Goal: Information Seeking & Learning: Check status

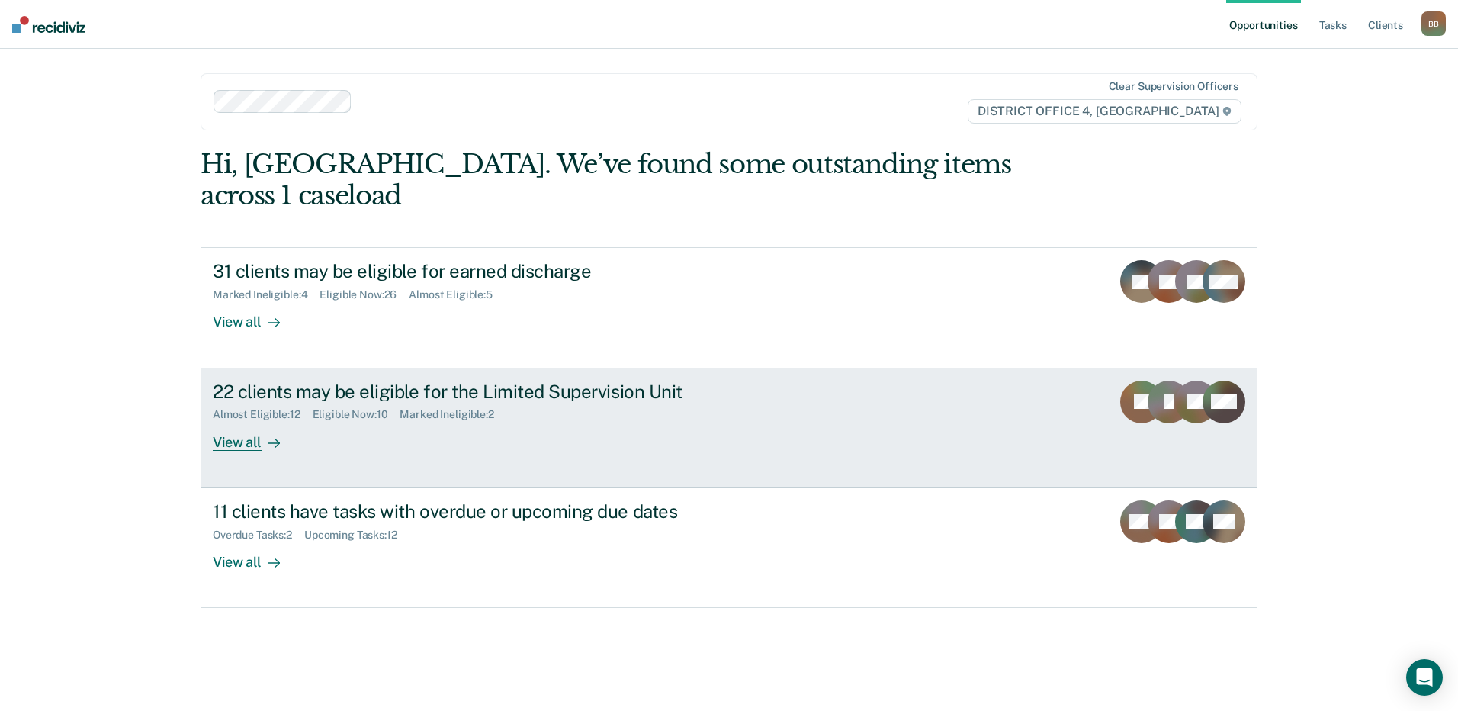
click at [380, 390] on div "22 clients may be eligible for the Limited Supervision Unit Almost Eligible : 1…" at bounding box center [499, 415] width 572 height 70
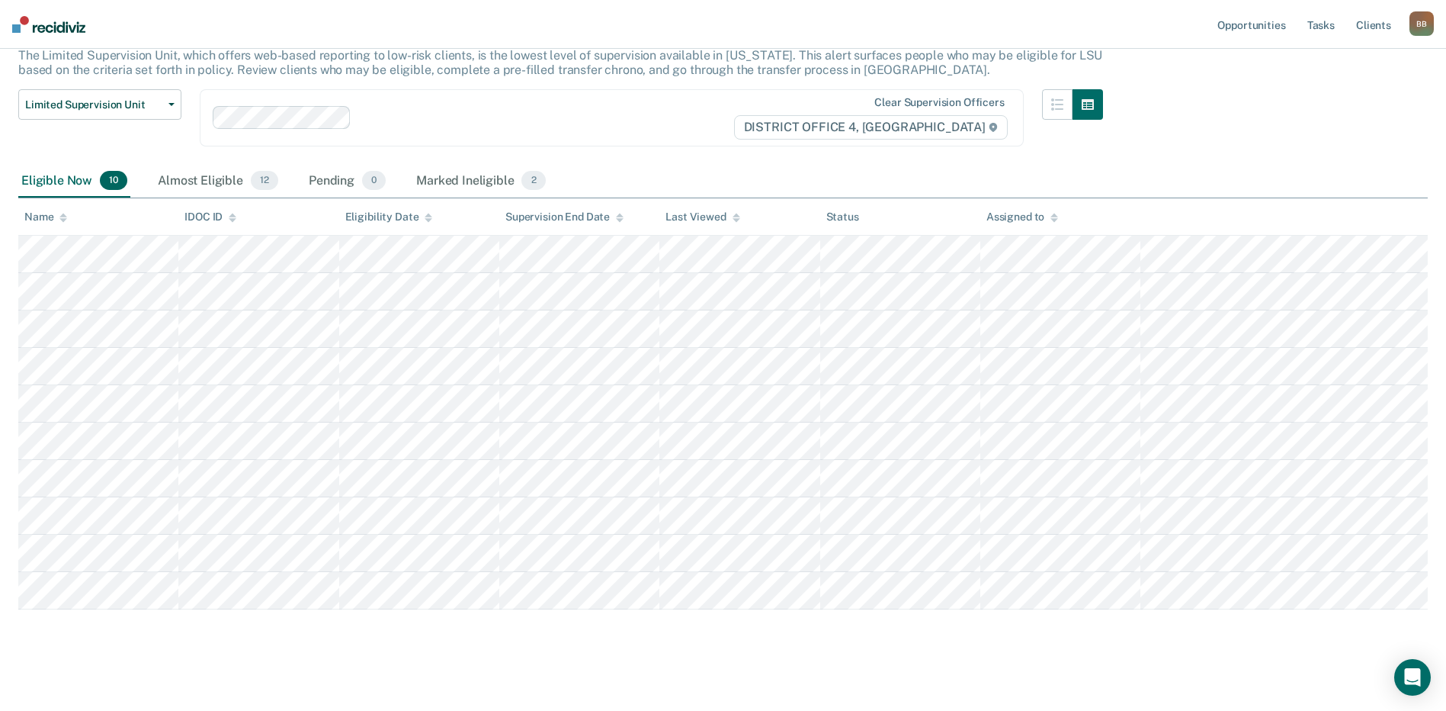
scroll to position [109, 0]
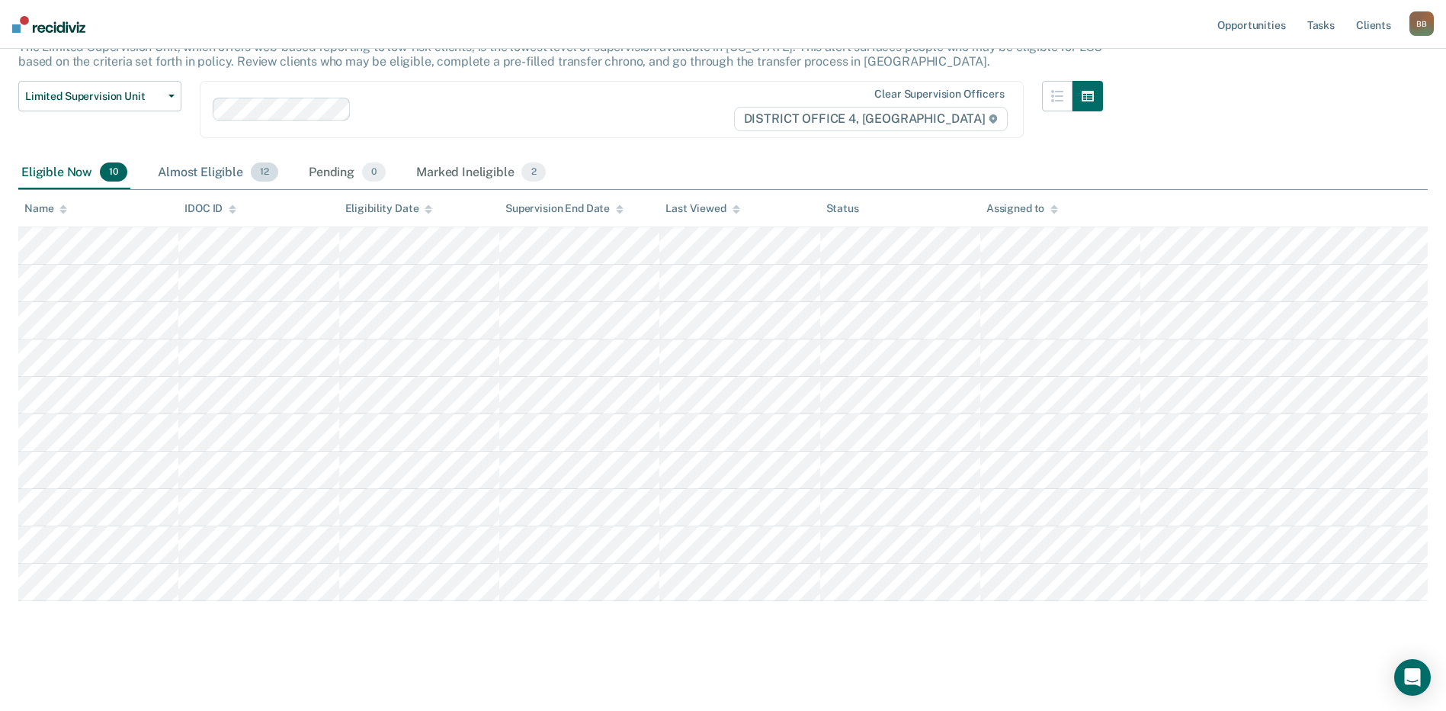
click at [202, 174] on div "Almost Eligible 12" at bounding box center [218, 173] width 127 height 34
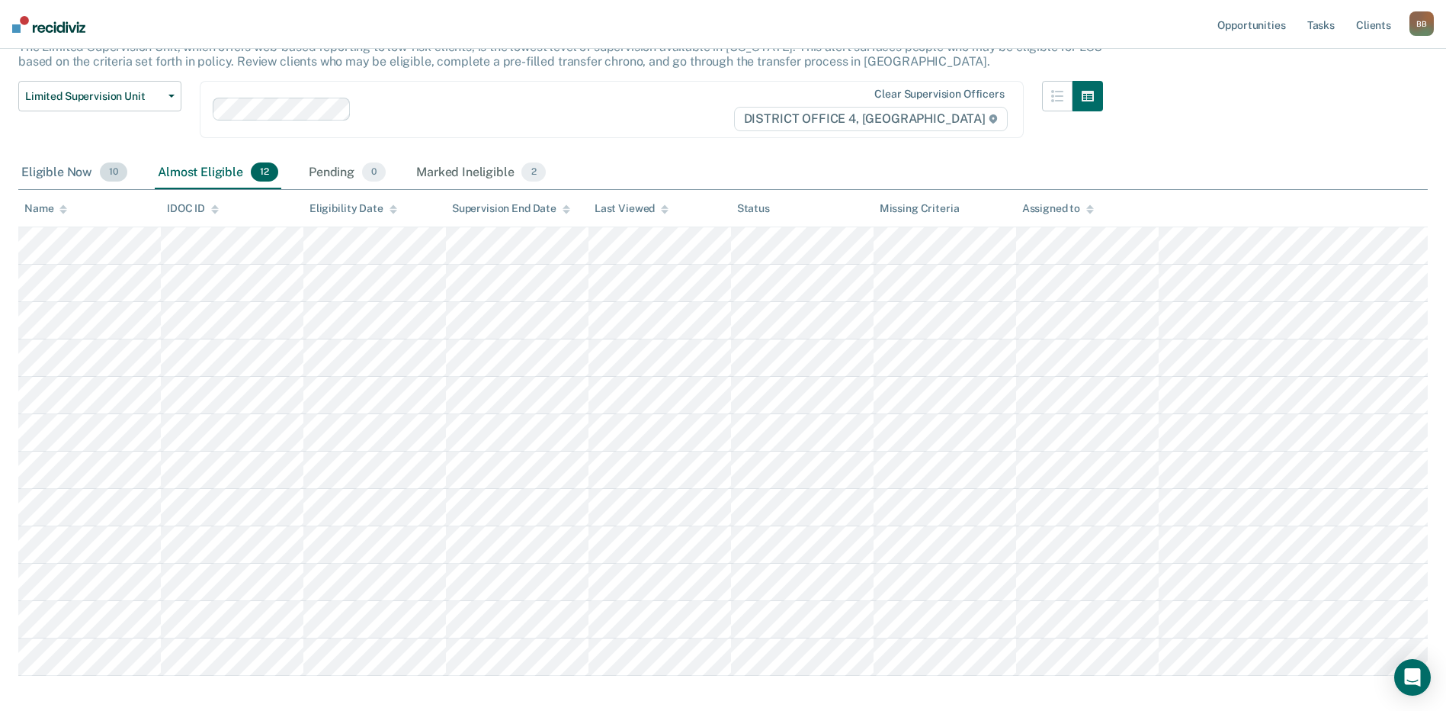
click at [66, 167] on div "Eligible Now 10" at bounding box center [74, 173] width 112 height 34
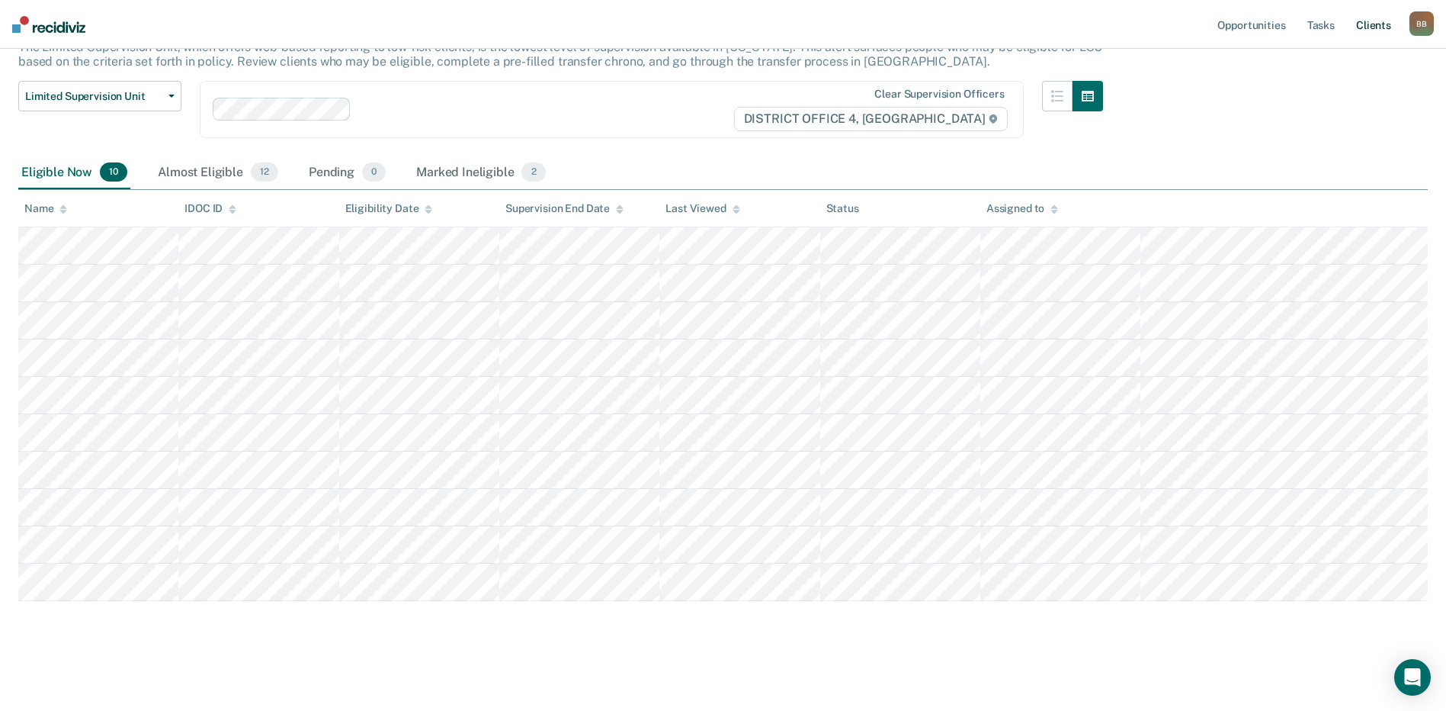
click at [1366, 30] on link "Client s" at bounding box center [1373, 24] width 41 height 49
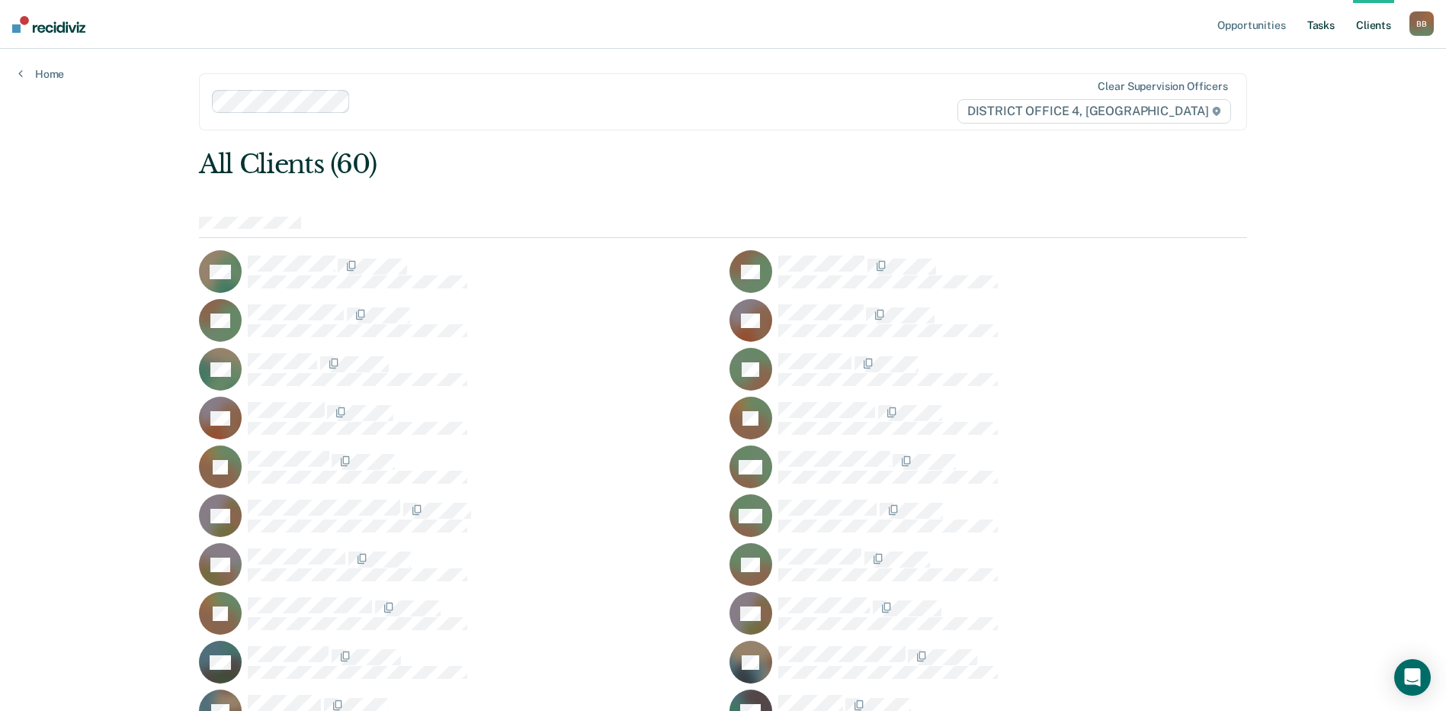
click at [1312, 27] on link "Tasks" at bounding box center [1322, 24] width 34 height 49
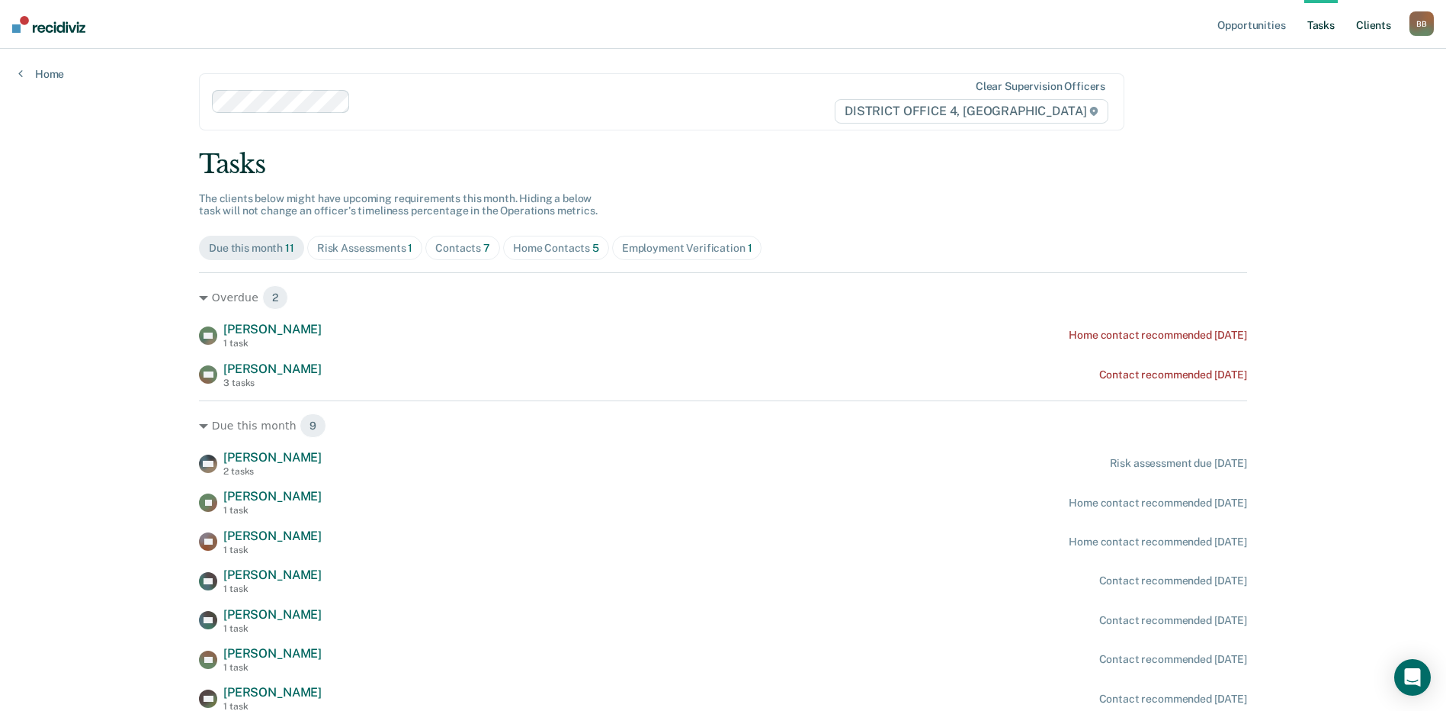
click at [1372, 30] on link "Client s" at bounding box center [1373, 24] width 41 height 49
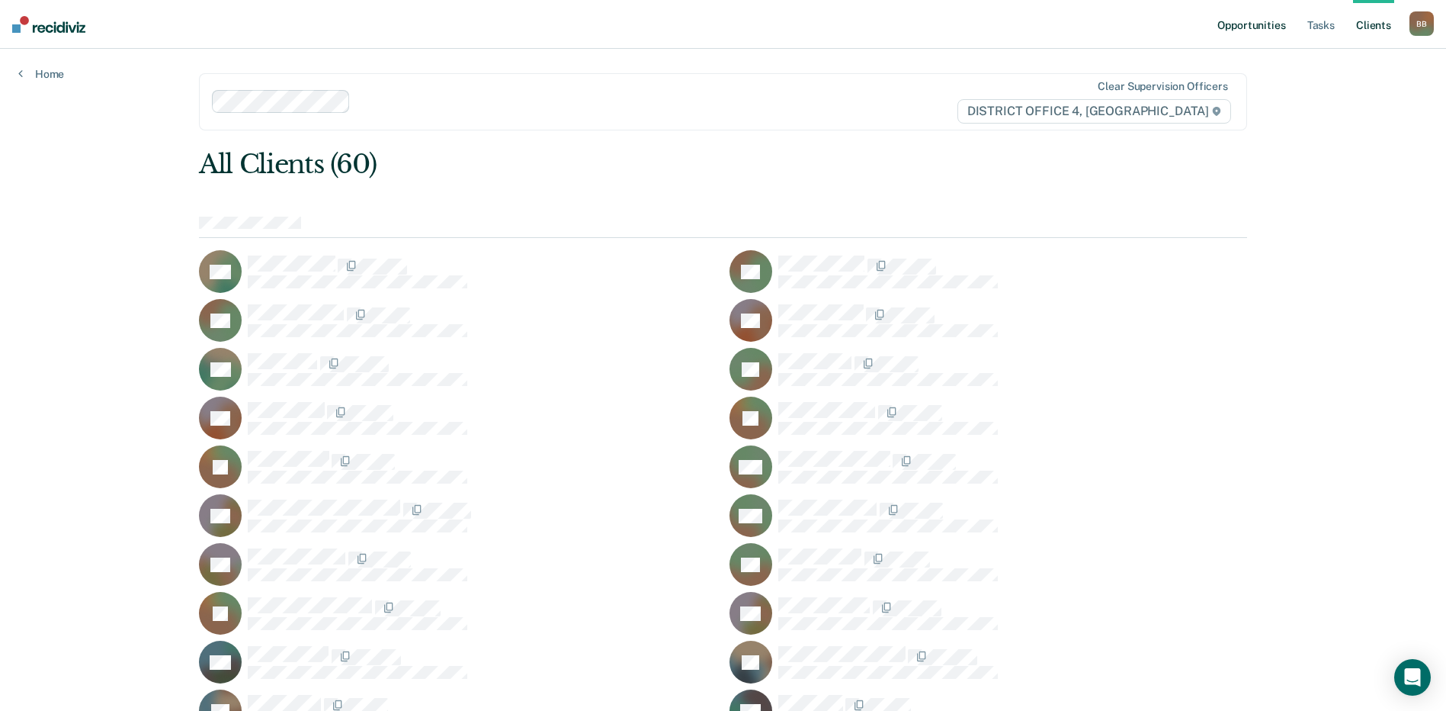
click at [1240, 25] on link "Opportunities" at bounding box center [1252, 24] width 74 height 49
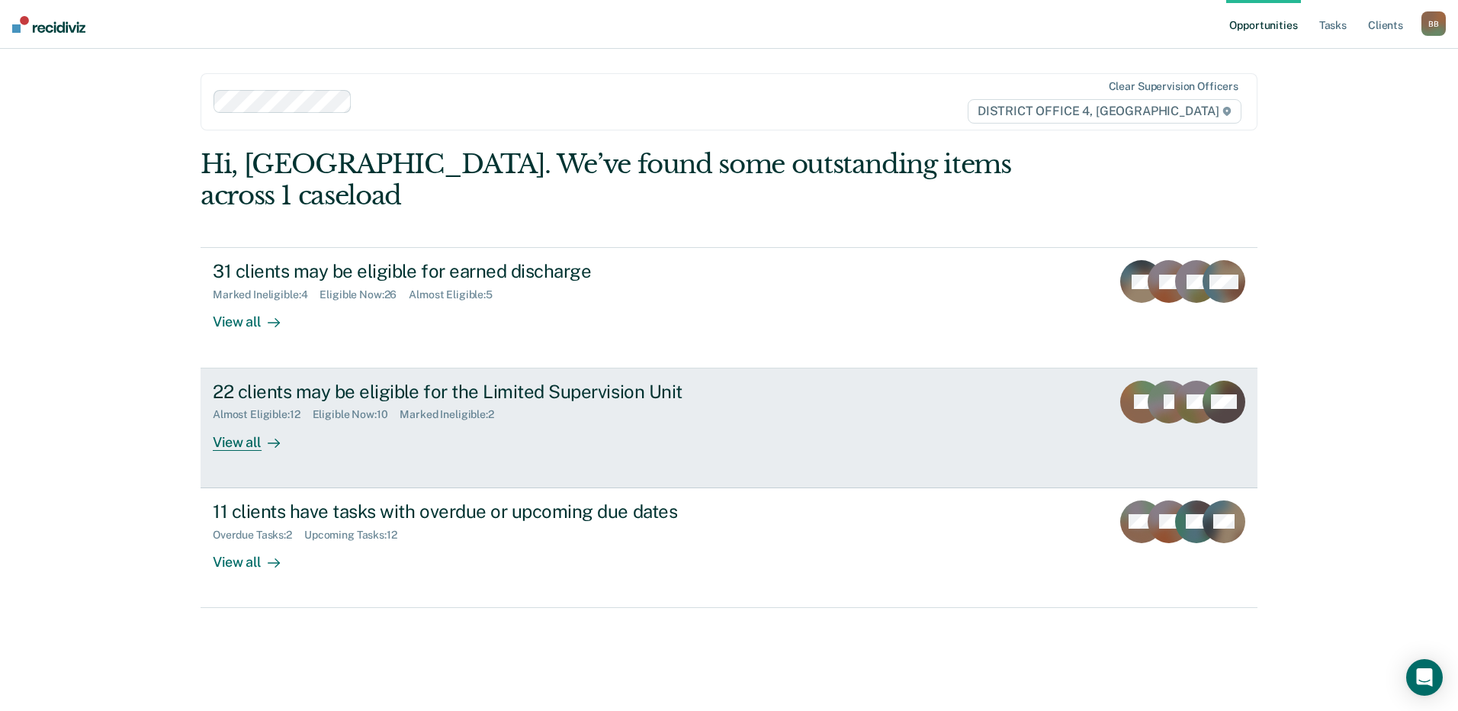
click at [369, 408] on div "Eligible Now : 10" at bounding box center [357, 414] width 88 height 13
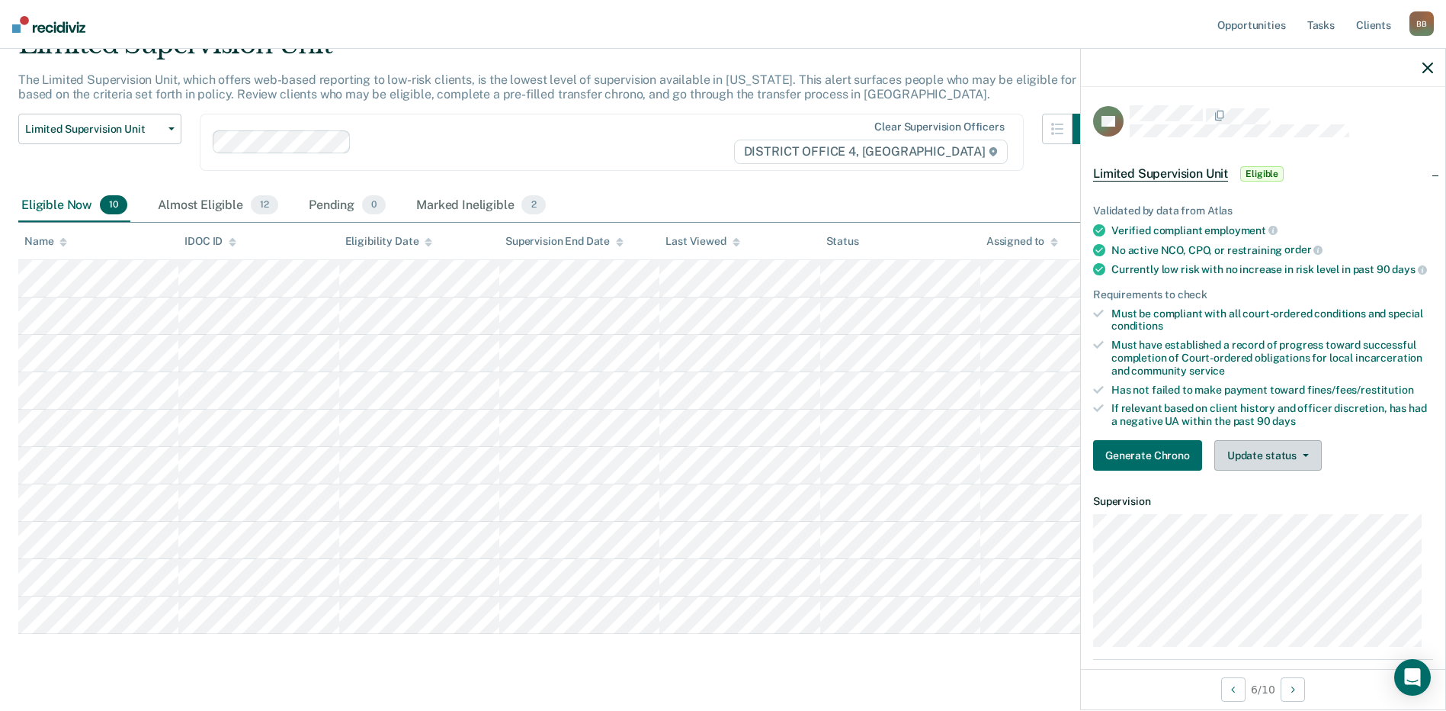
click at [1250, 467] on button "Update status" at bounding box center [1269, 455] width 108 height 30
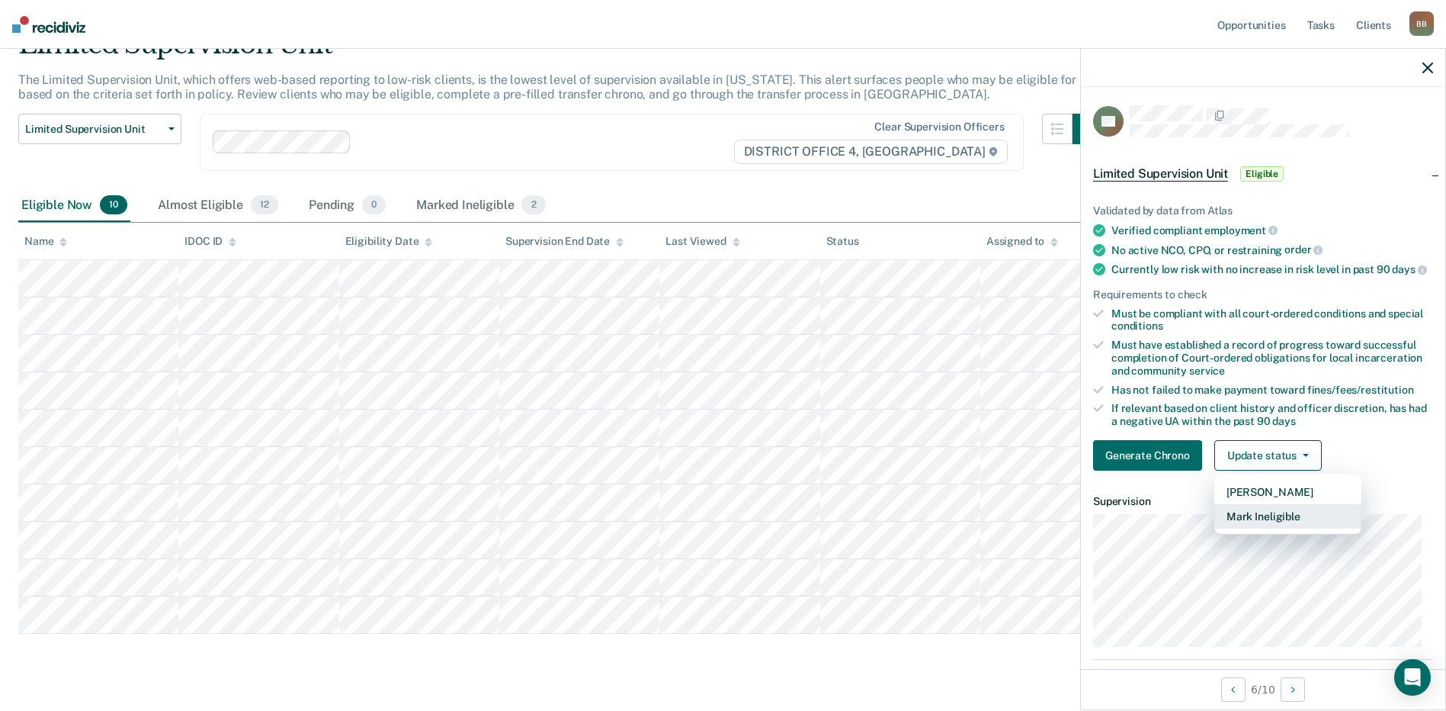
click at [1262, 528] on button "Mark Ineligible" at bounding box center [1288, 516] width 147 height 24
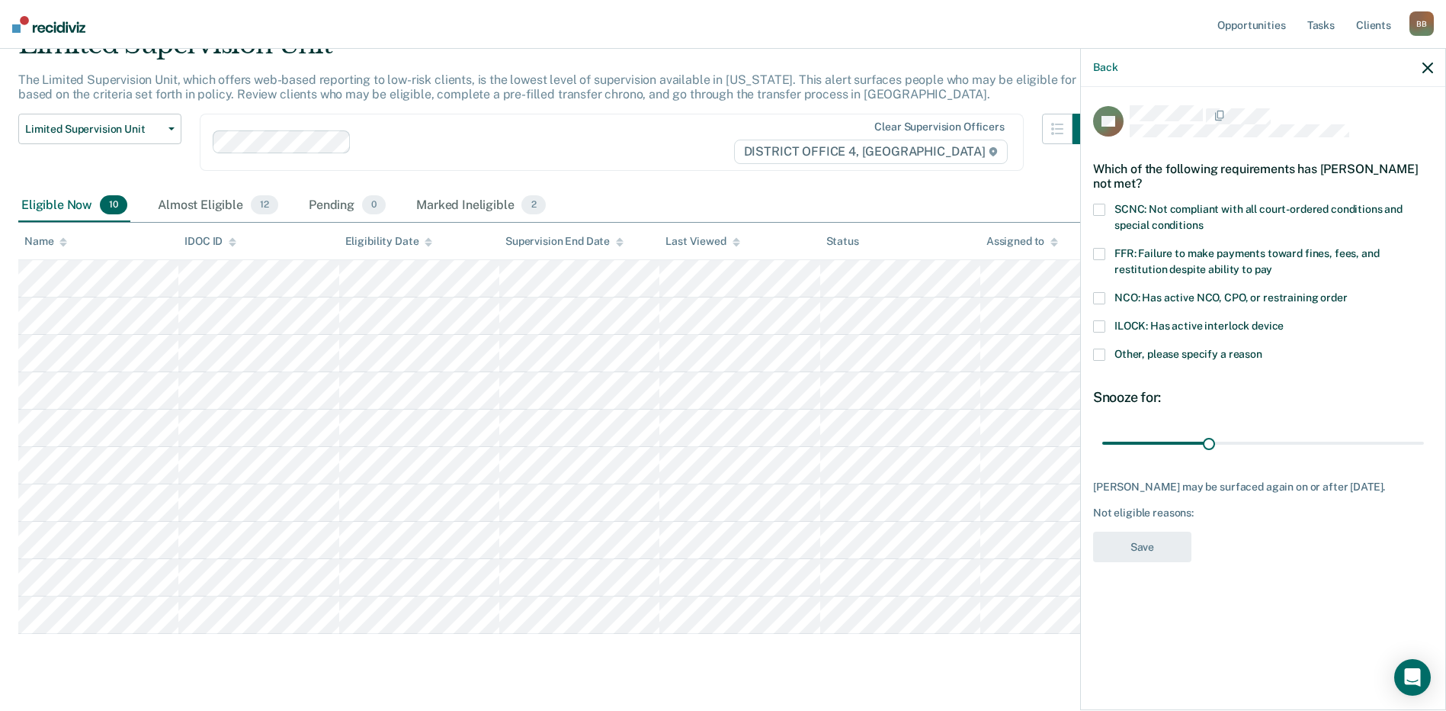
click at [1427, 66] on icon "button" at bounding box center [1428, 68] width 11 height 11
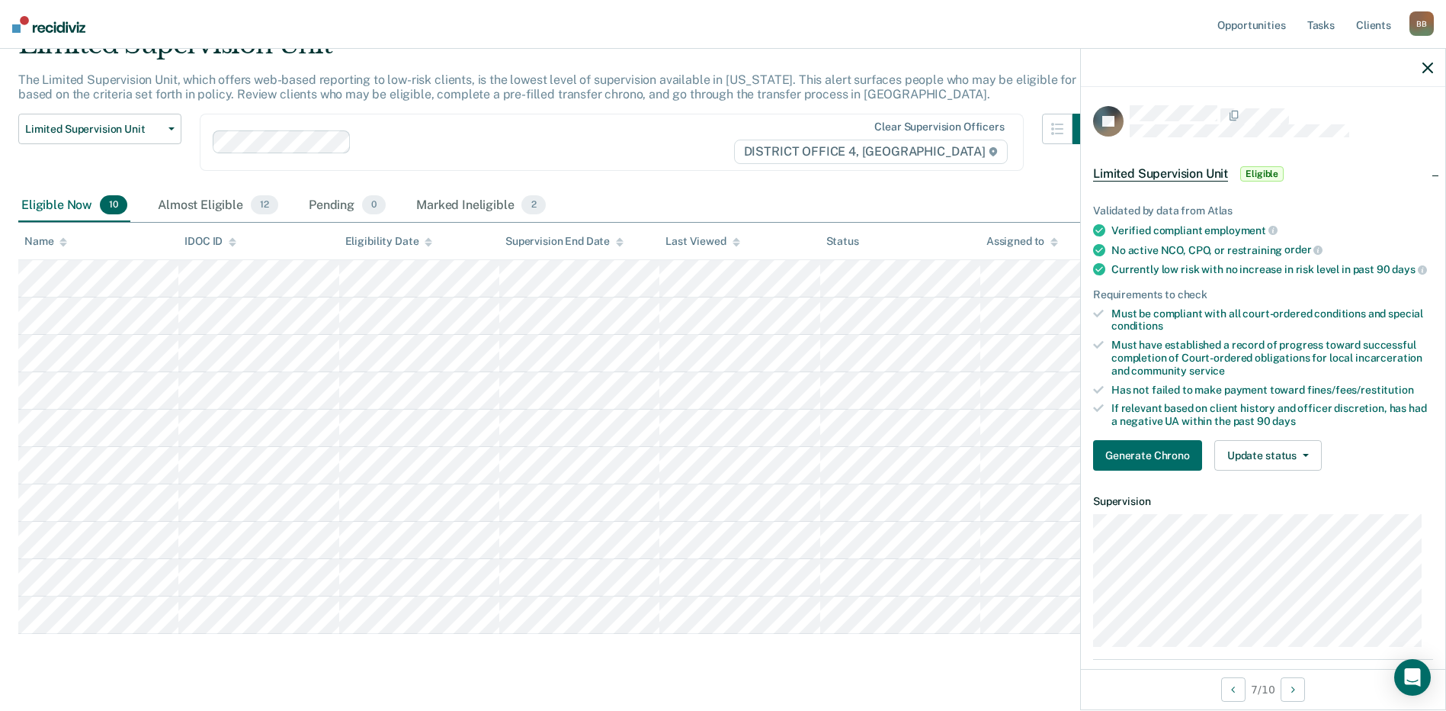
click at [1427, 66] on icon "button" at bounding box center [1428, 68] width 11 height 11
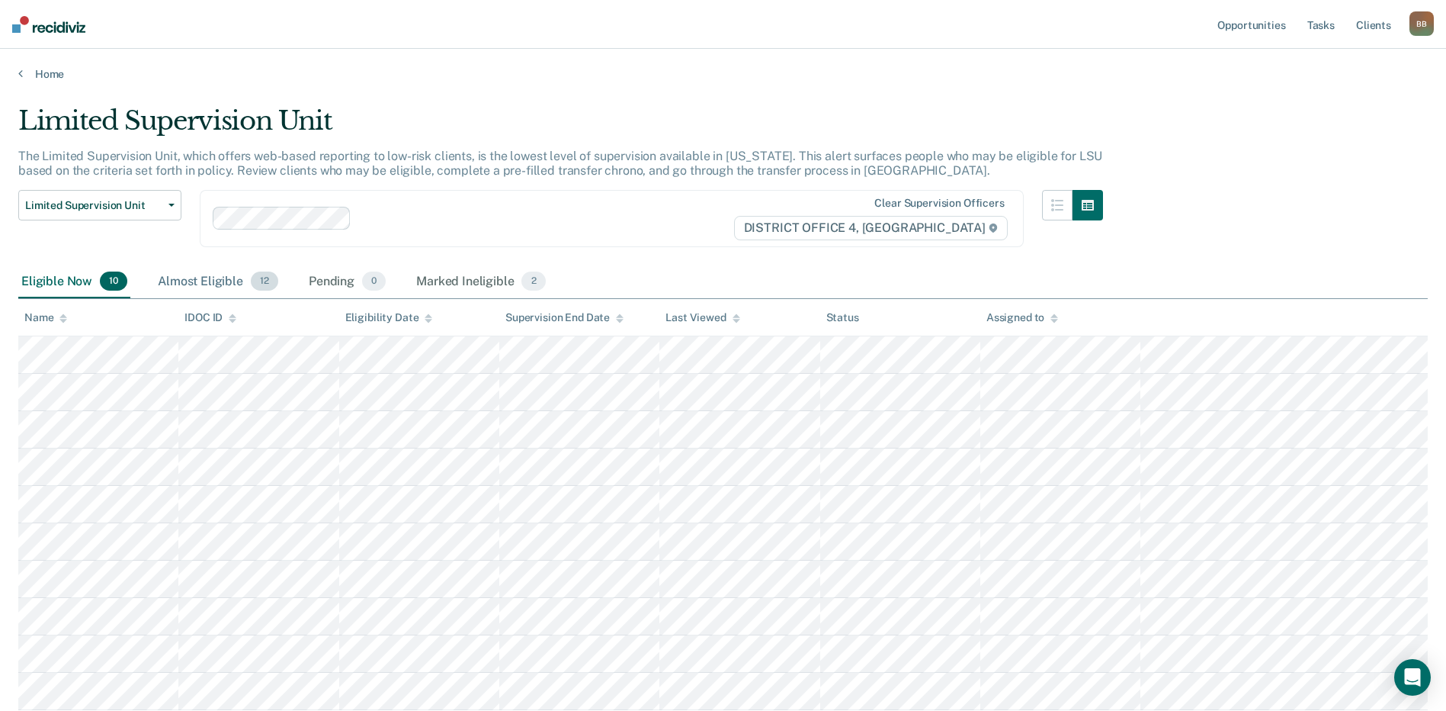
click at [225, 292] on div "Almost Eligible 12" at bounding box center [218, 282] width 127 height 34
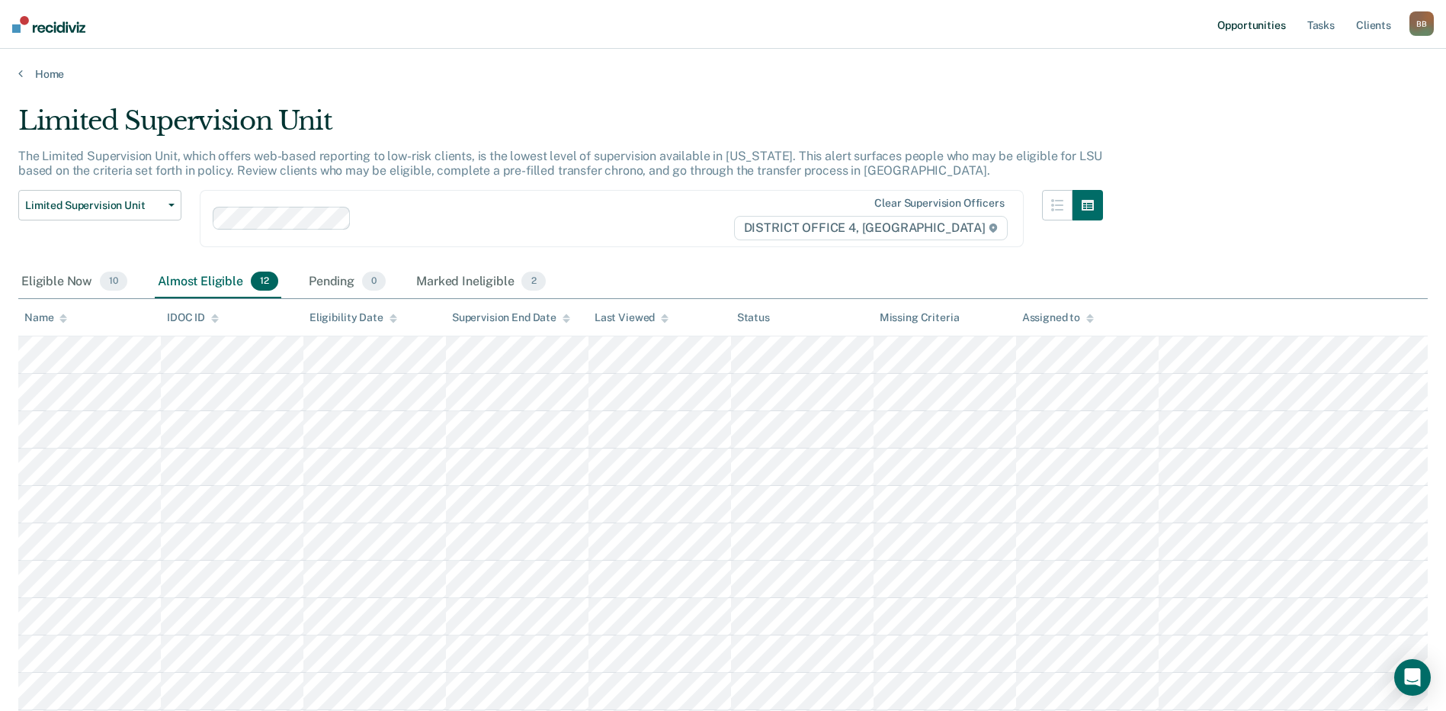
click at [1273, 27] on link "Opportunities" at bounding box center [1252, 24] width 74 height 49
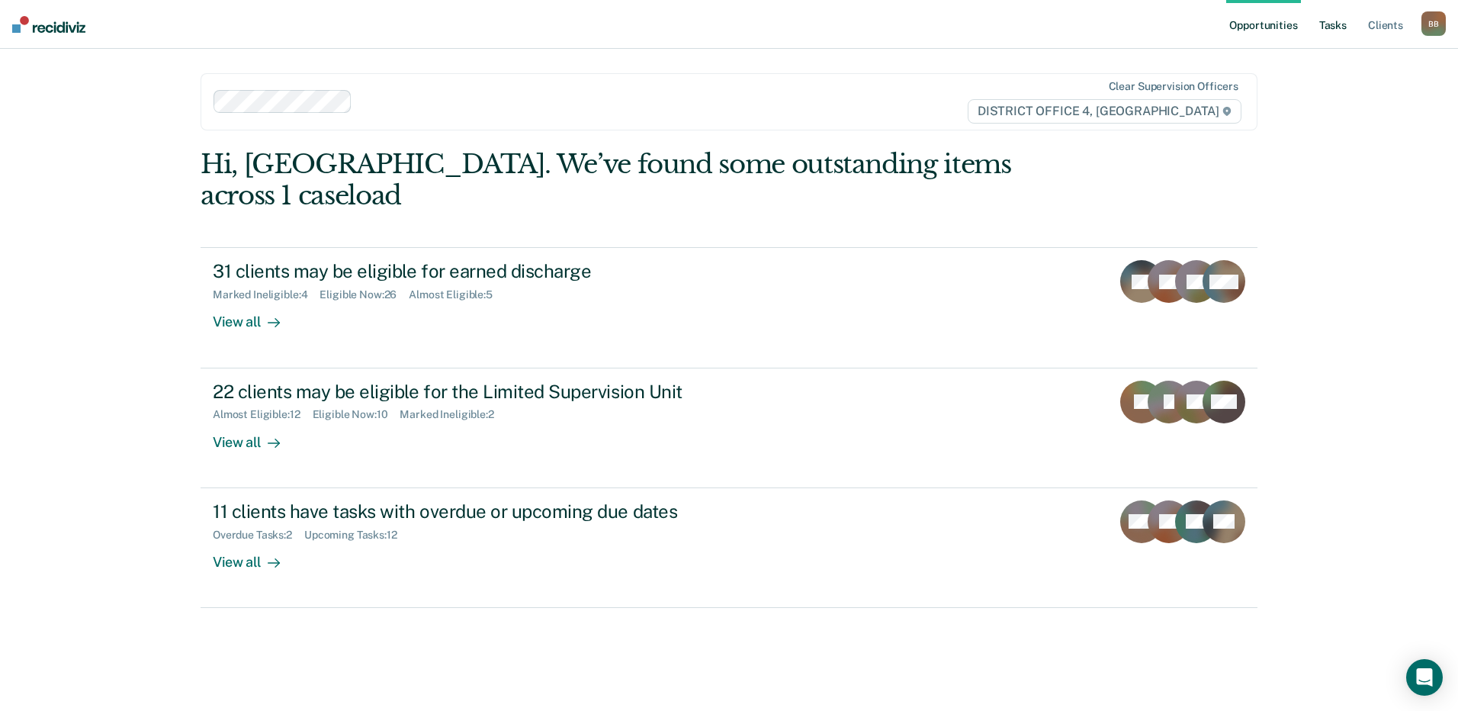
click at [1318, 29] on link "Tasks" at bounding box center [1333, 24] width 34 height 49
